Goal: Transaction & Acquisition: Subscribe to service/newsletter

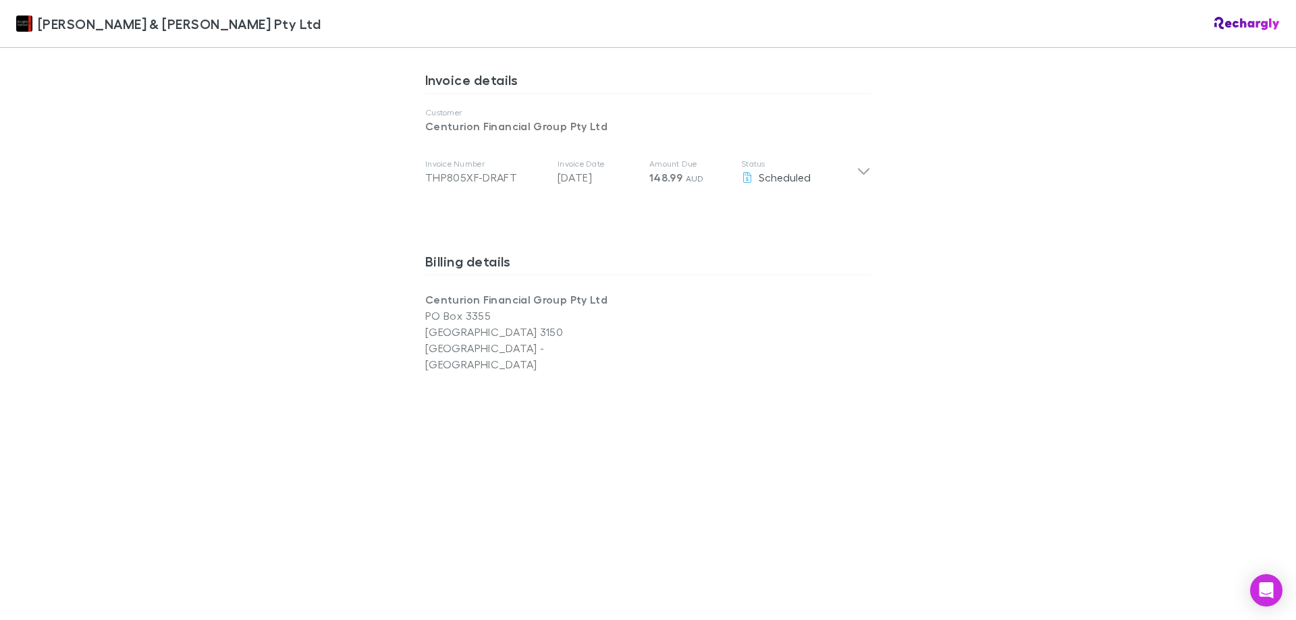
scroll to position [810, 0]
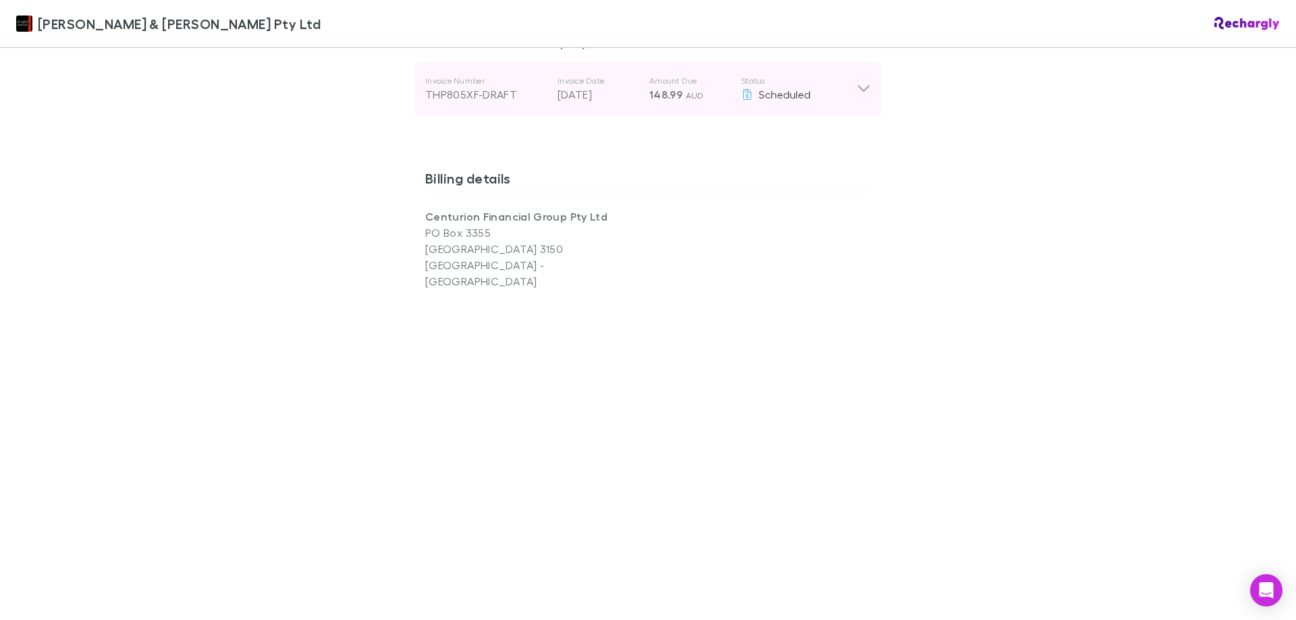
click at [857, 97] on icon at bounding box center [864, 89] width 14 height 16
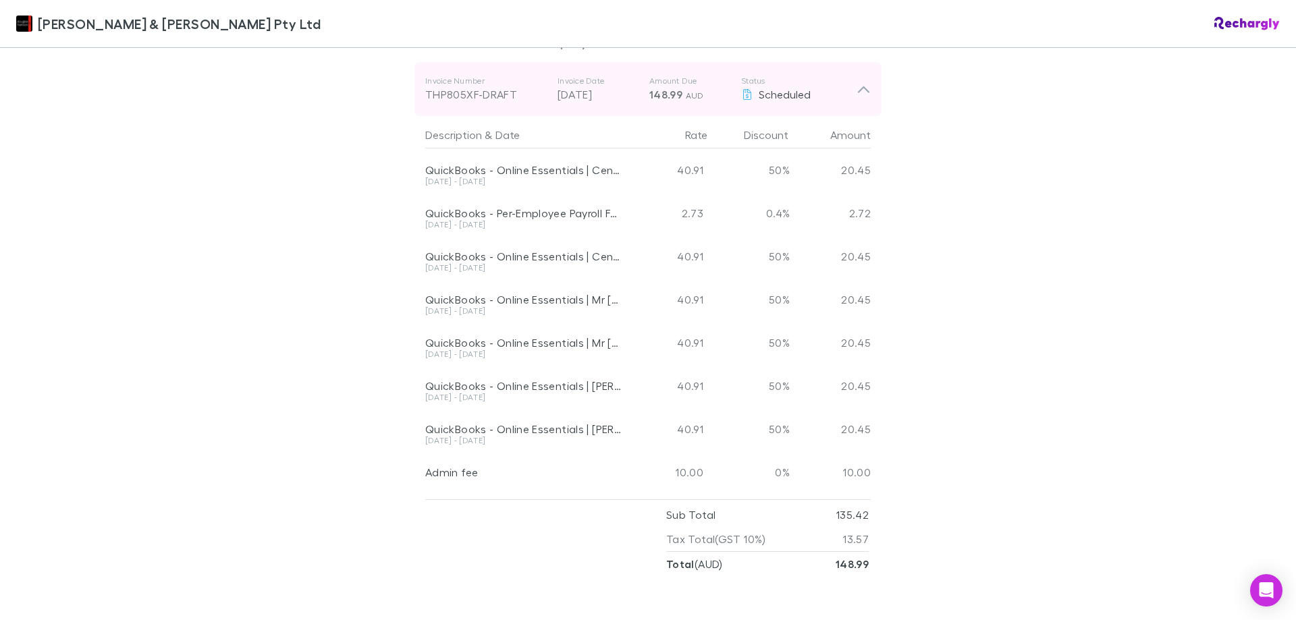
click at [857, 97] on icon at bounding box center [864, 89] width 14 height 16
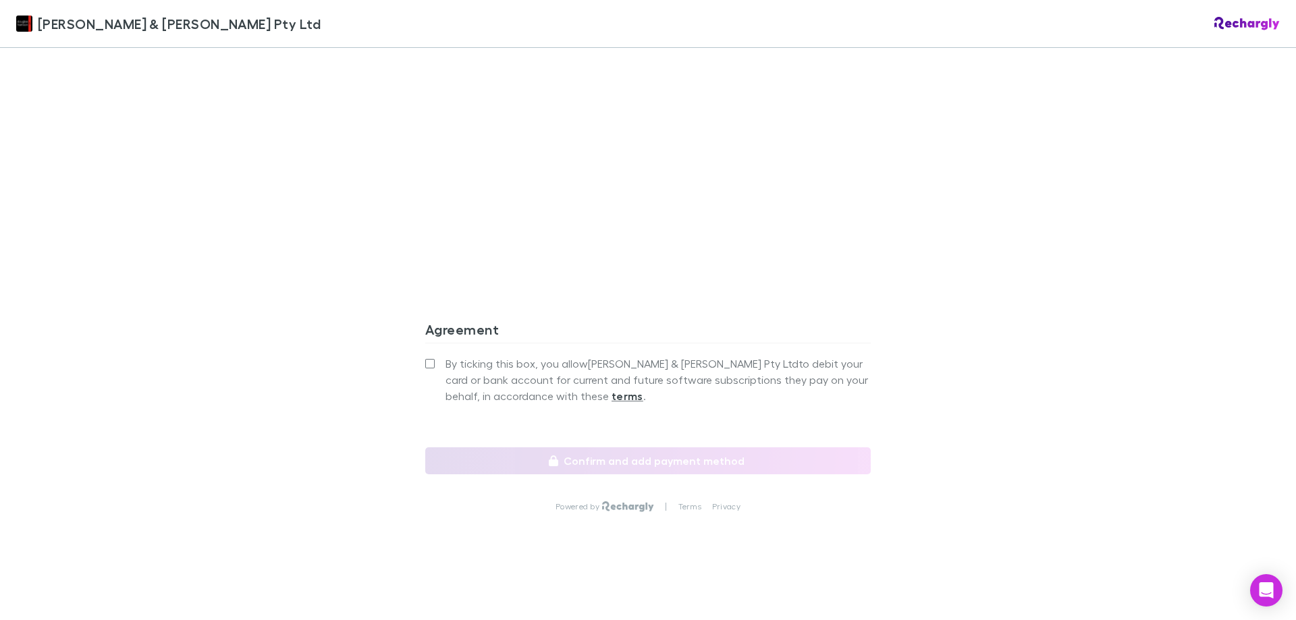
scroll to position [1324, 0]
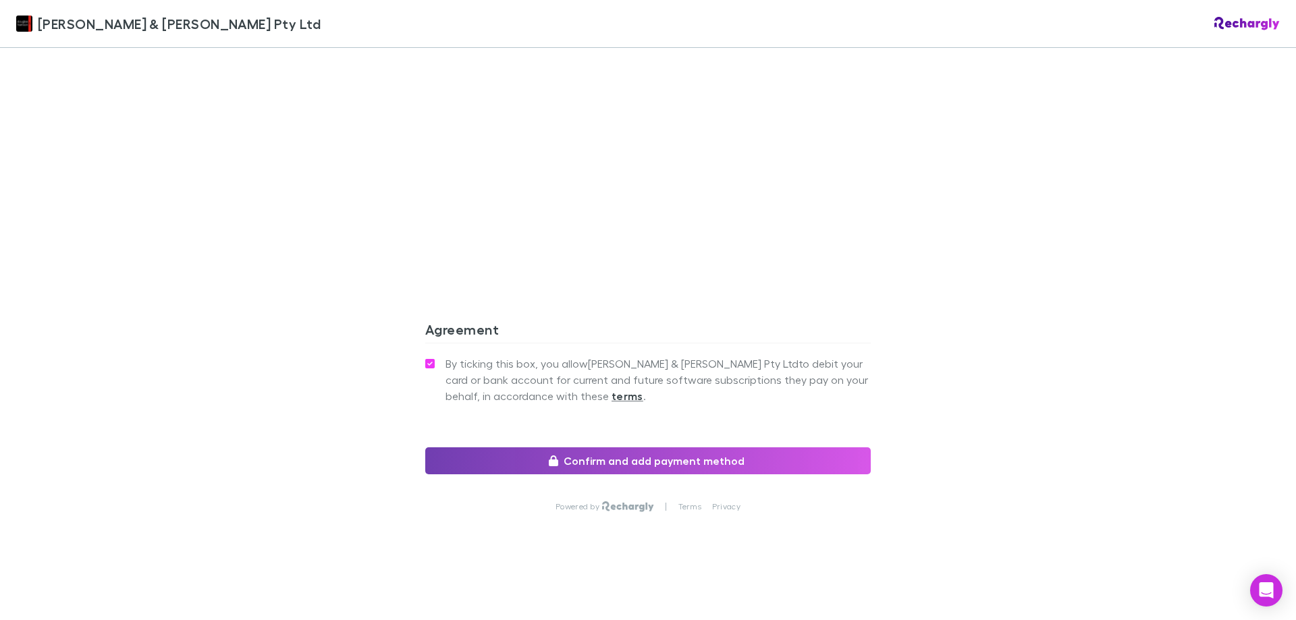
click at [651, 456] on button "Confirm and add payment method" at bounding box center [648, 461] width 446 height 27
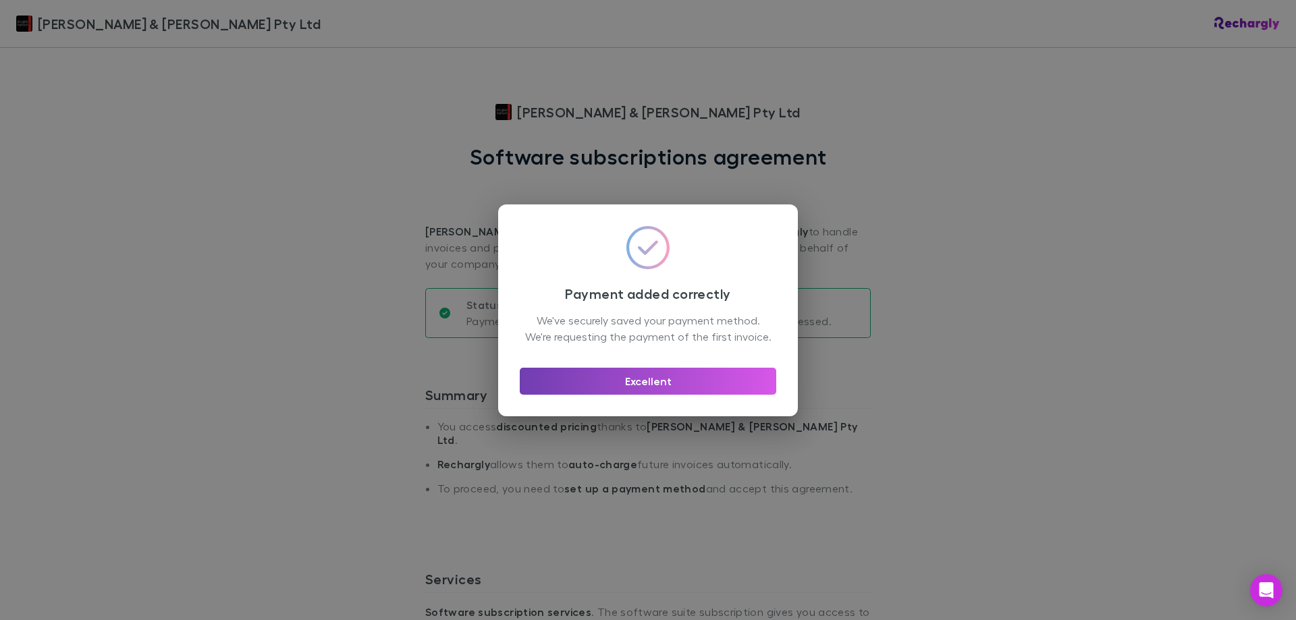
click at [664, 395] on button "Excellent" at bounding box center [648, 381] width 257 height 27
